Goal: Task Accomplishment & Management: Manage account settings

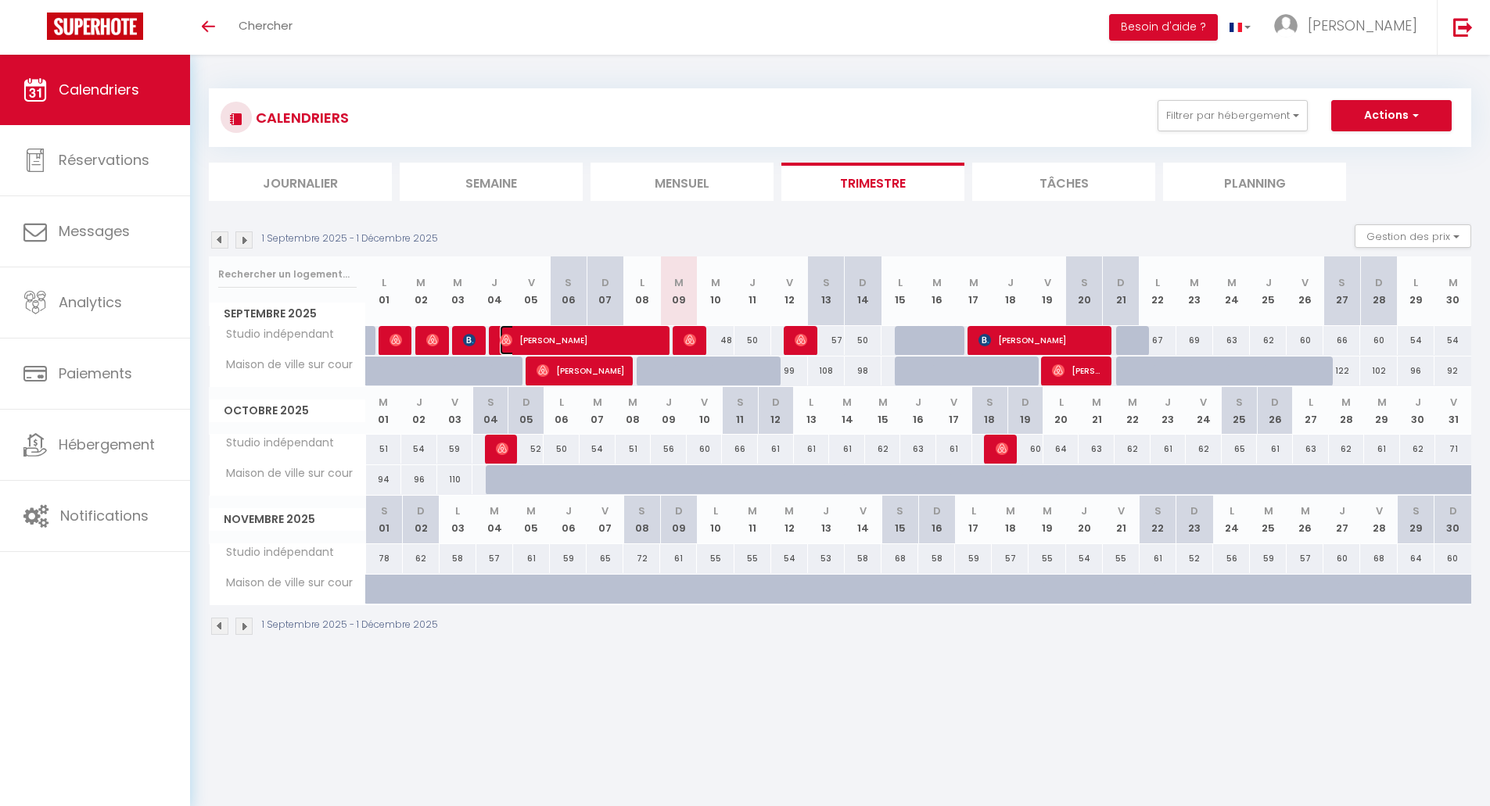
click at [541, 346] on span "[PERSON_NAME]" at bounding box center [581, 340] width 163 height 30
select select "OK"
select select "1"
select select "0"
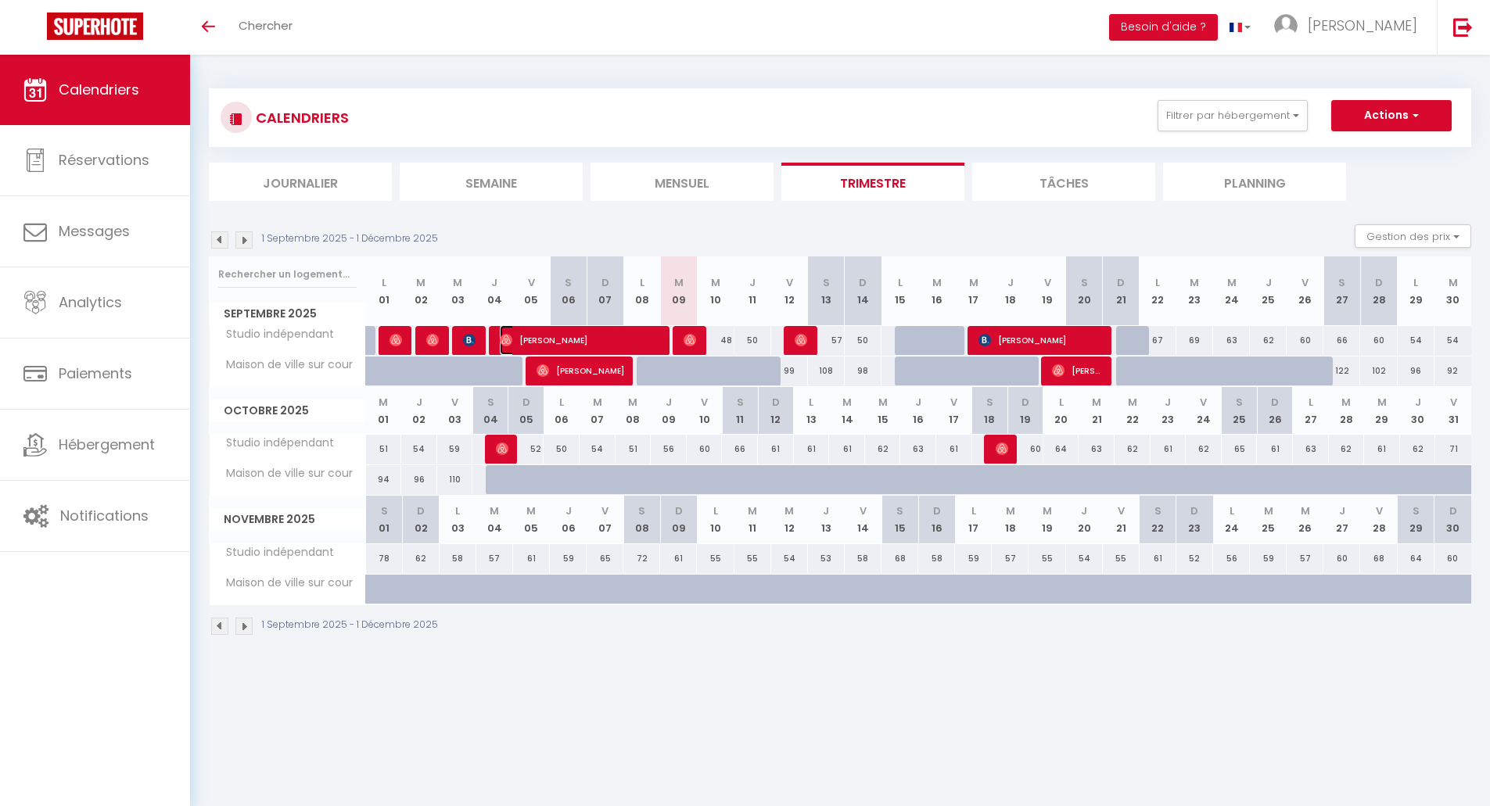
select select "1"
select select
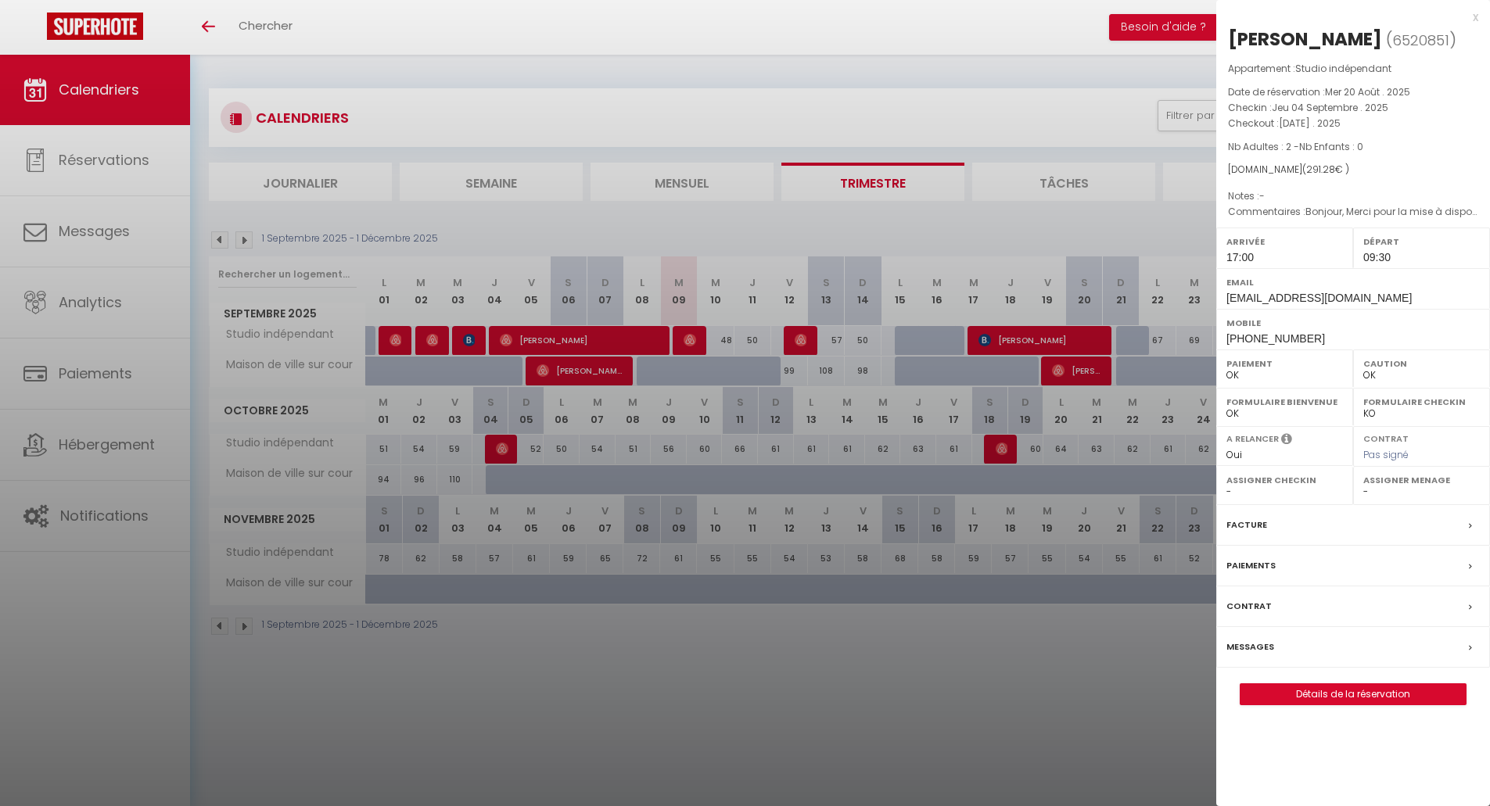
click at [651, 719] on div at bounding box center [745, 403] width 1490 height 806
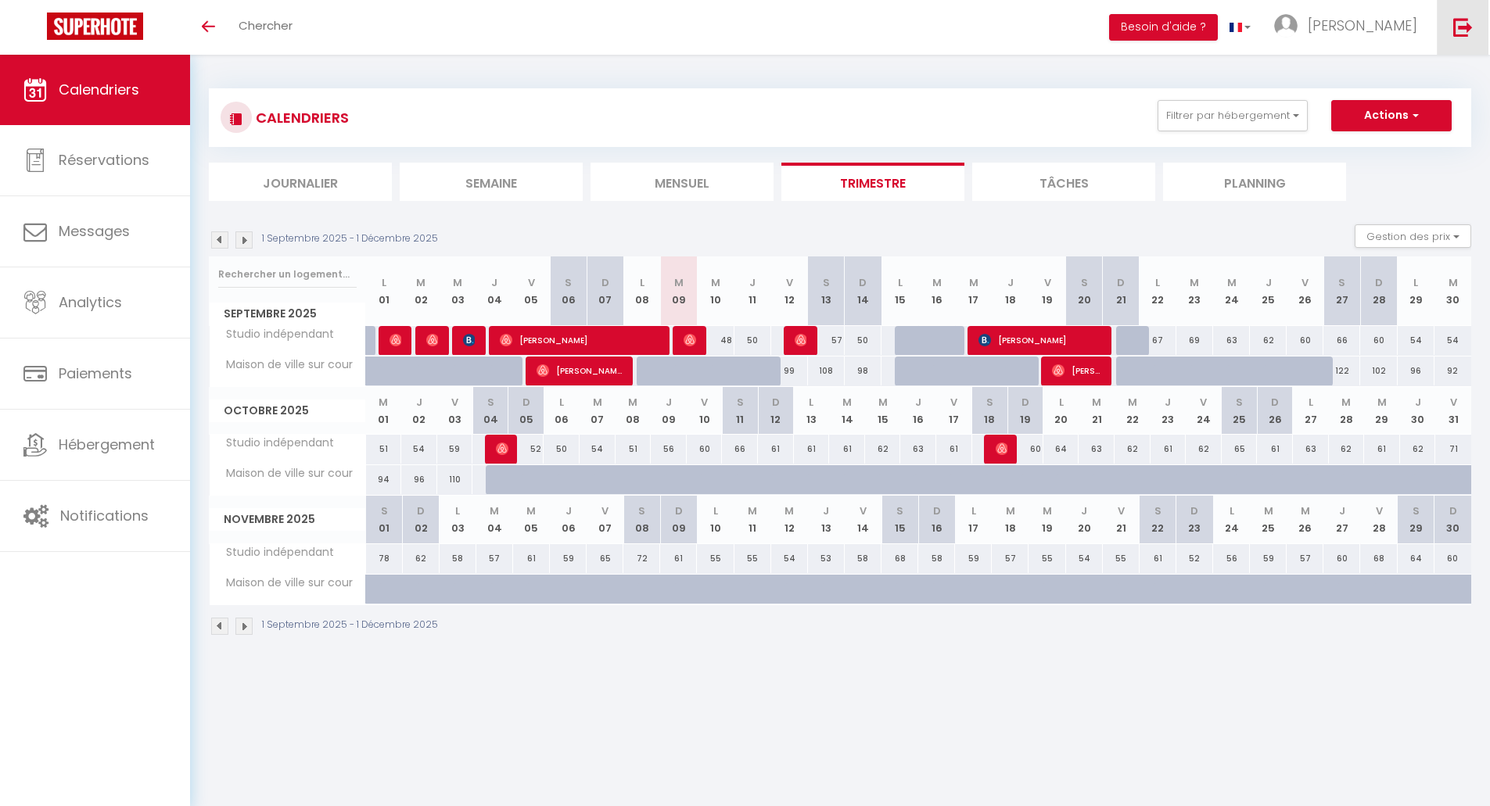
click at [1464, 25] on img at bounding box center [1463, 27] width 20 height 20
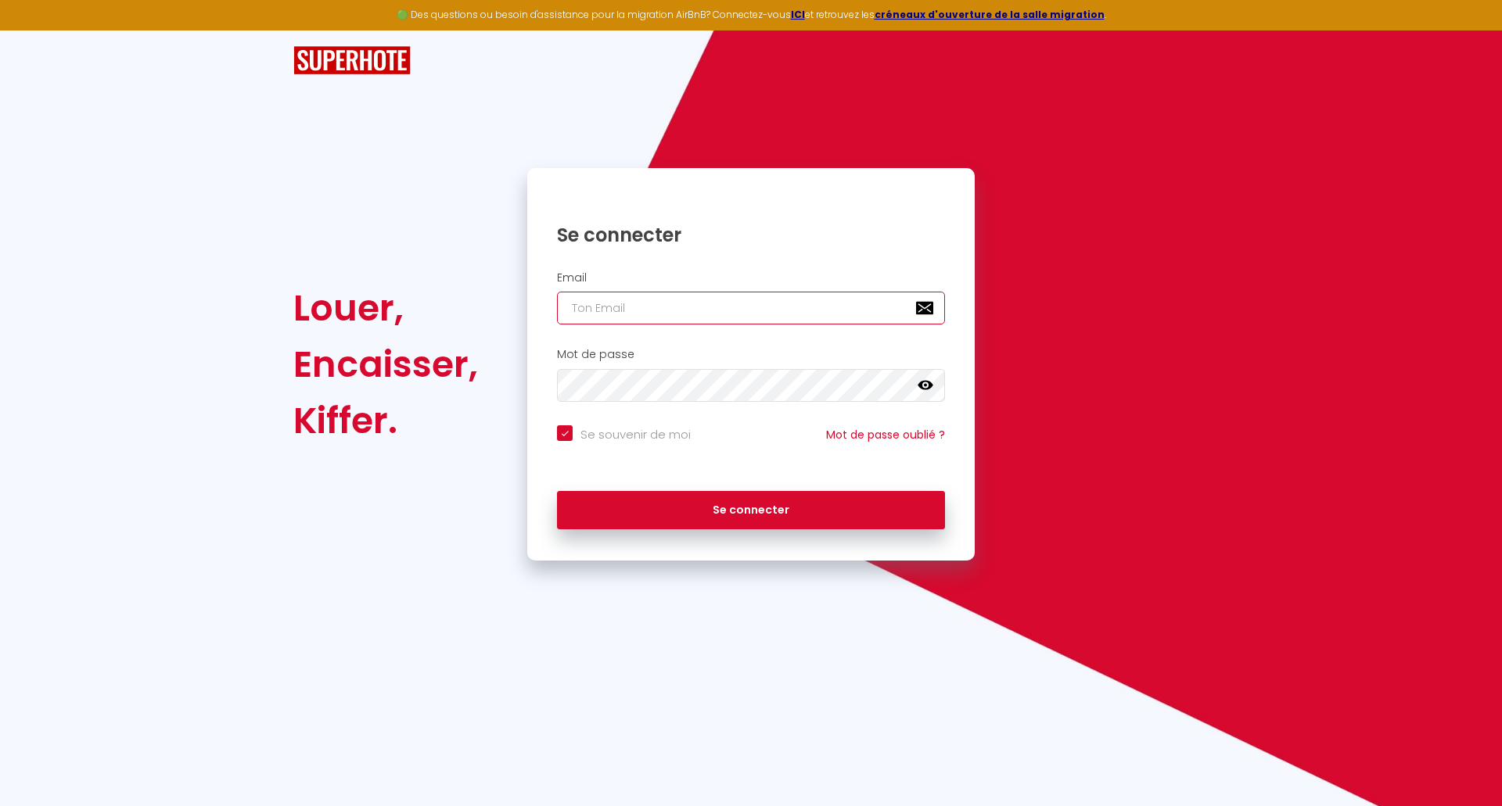
type input "[EMAIL_ADDRESS][DOMAIN_NAME]"
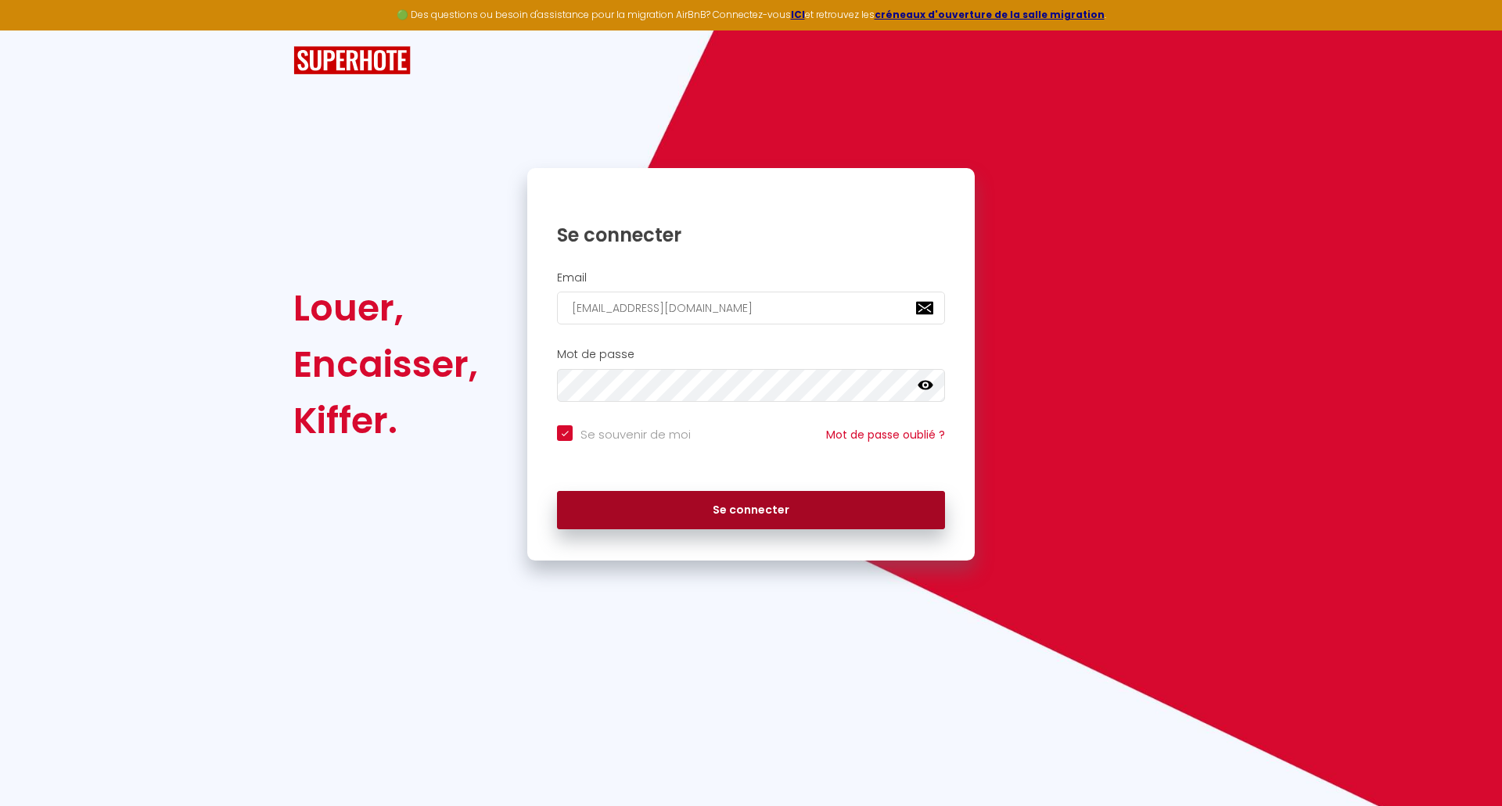
click at [719, 517] on button "Se connecter" at bounding box center [751, 510] width 388 height 39
checkbox input "true"
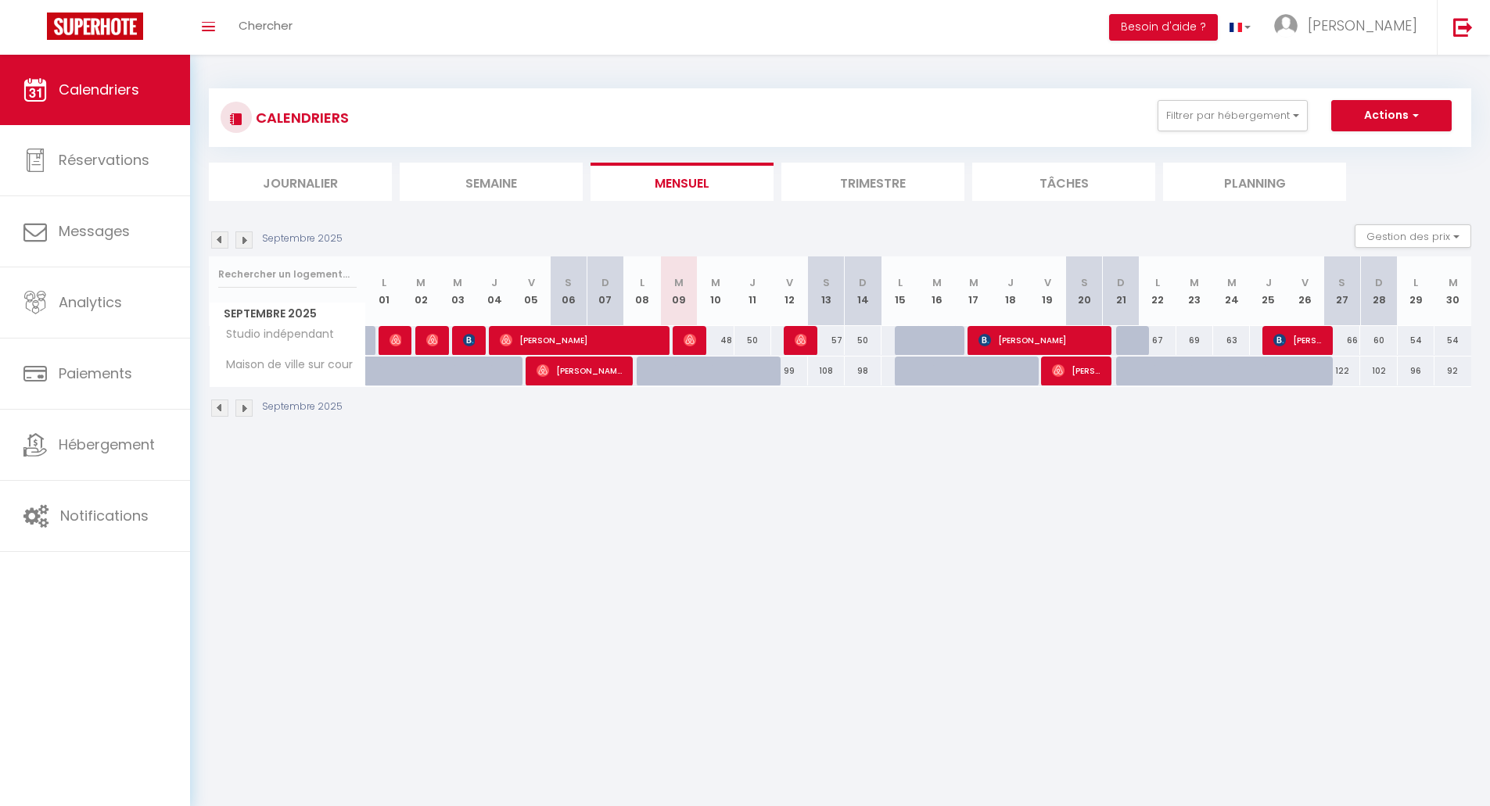
click at [870, 183] on li "Trimestre" at bounding box center [872, 182] width 183 height 38
